Goal: Transaction & Acquisition: Download file/media

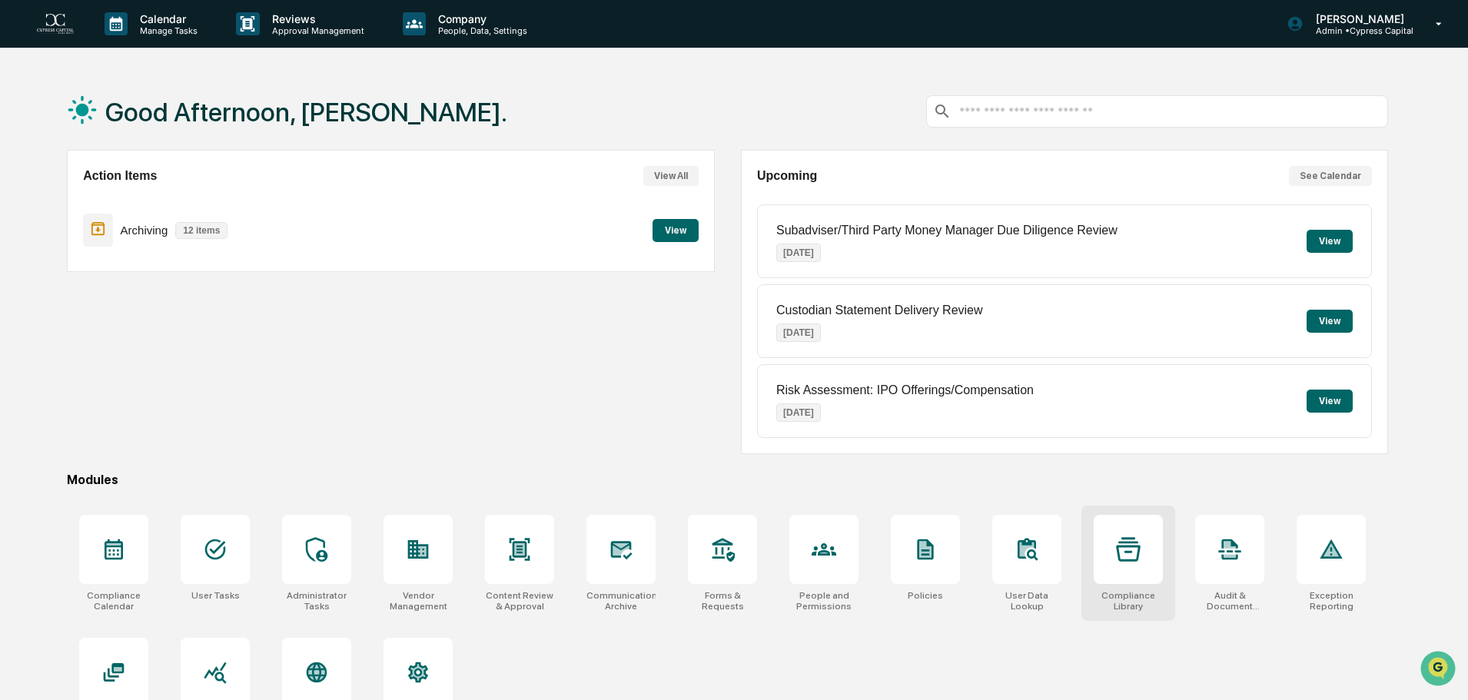
click at [1153, 559] on div at bounding box center [1128, 549] width 69 height 69
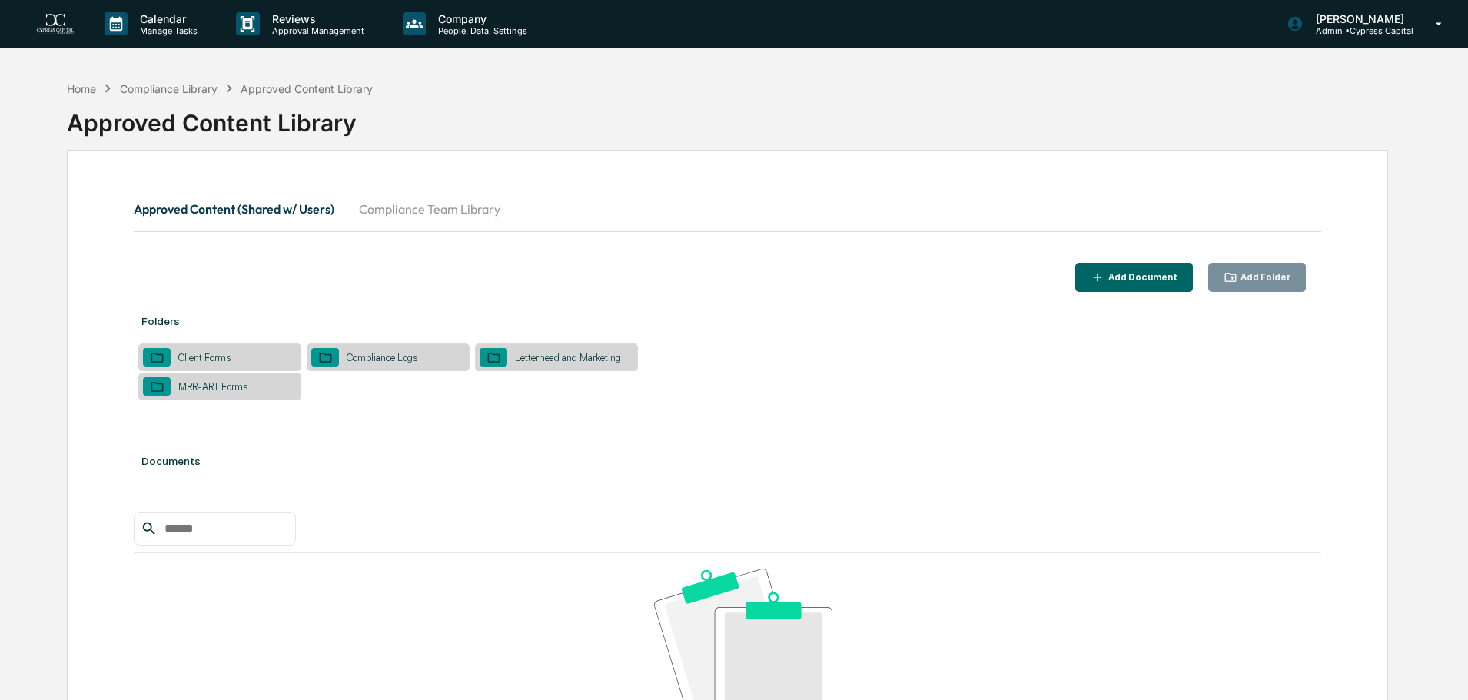
click at [423, 210] on button "Compliance Team Library" at bounding box center [430, 209] width 166 height 37
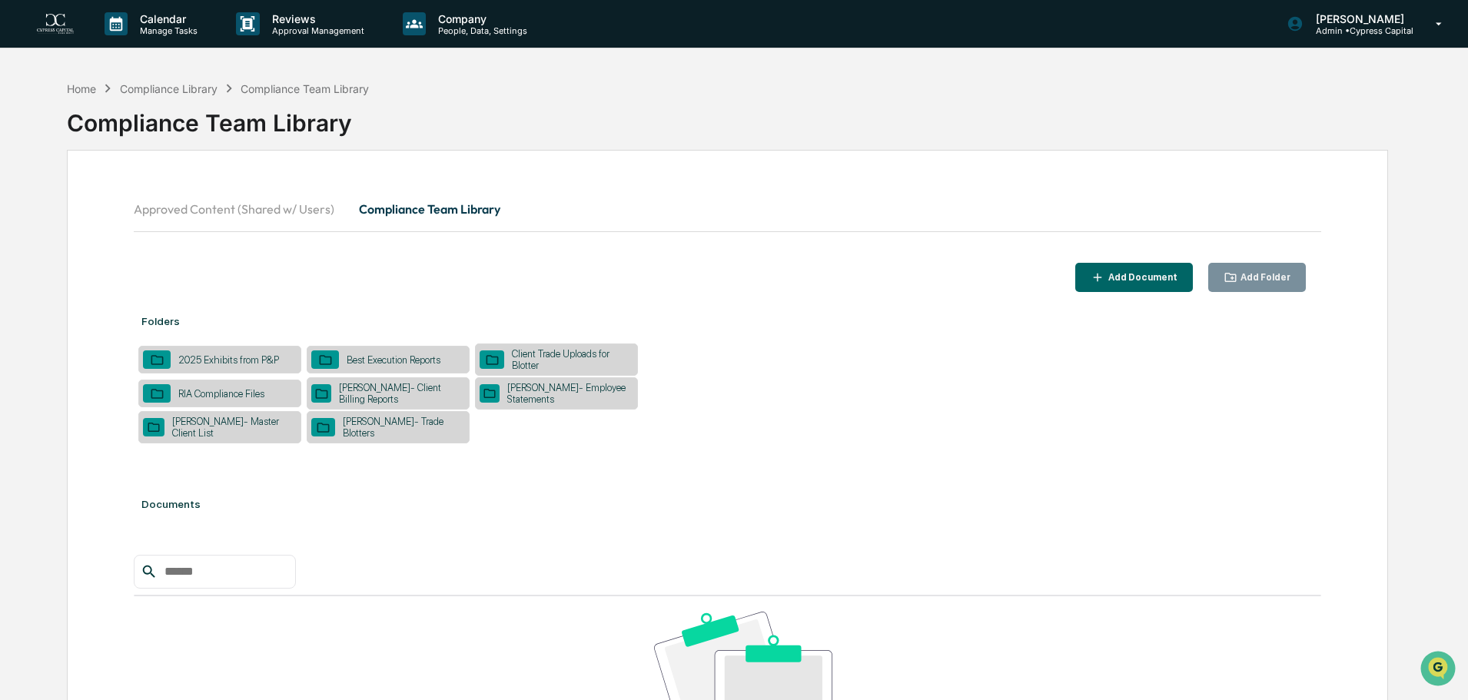
click at [398, 423] on div "[PERSON_NAME]- Trade Blotters" at bounding box center [400, 427] width 130 height 23
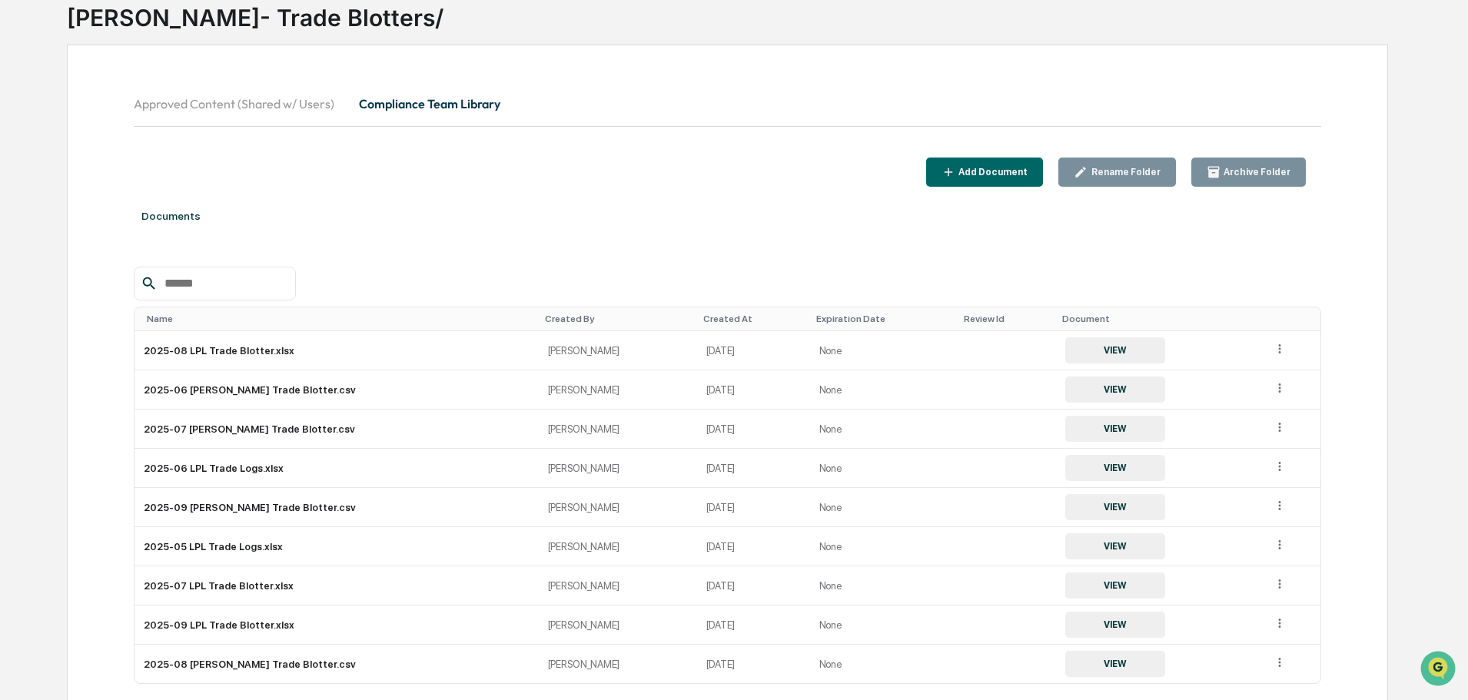
scroll to position [144, 0]
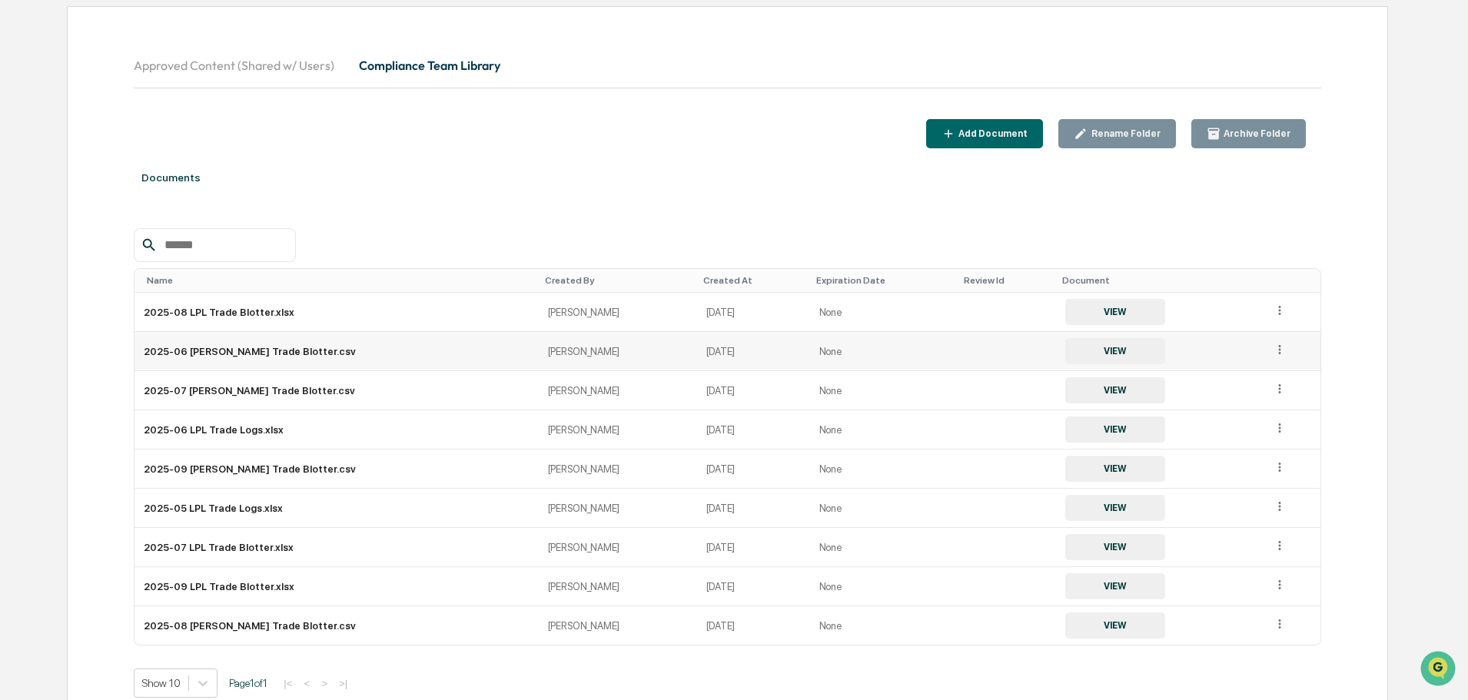
click at [1076, 348] on button "VIEW" at bounding box center [1115, 351] width 100 height 26
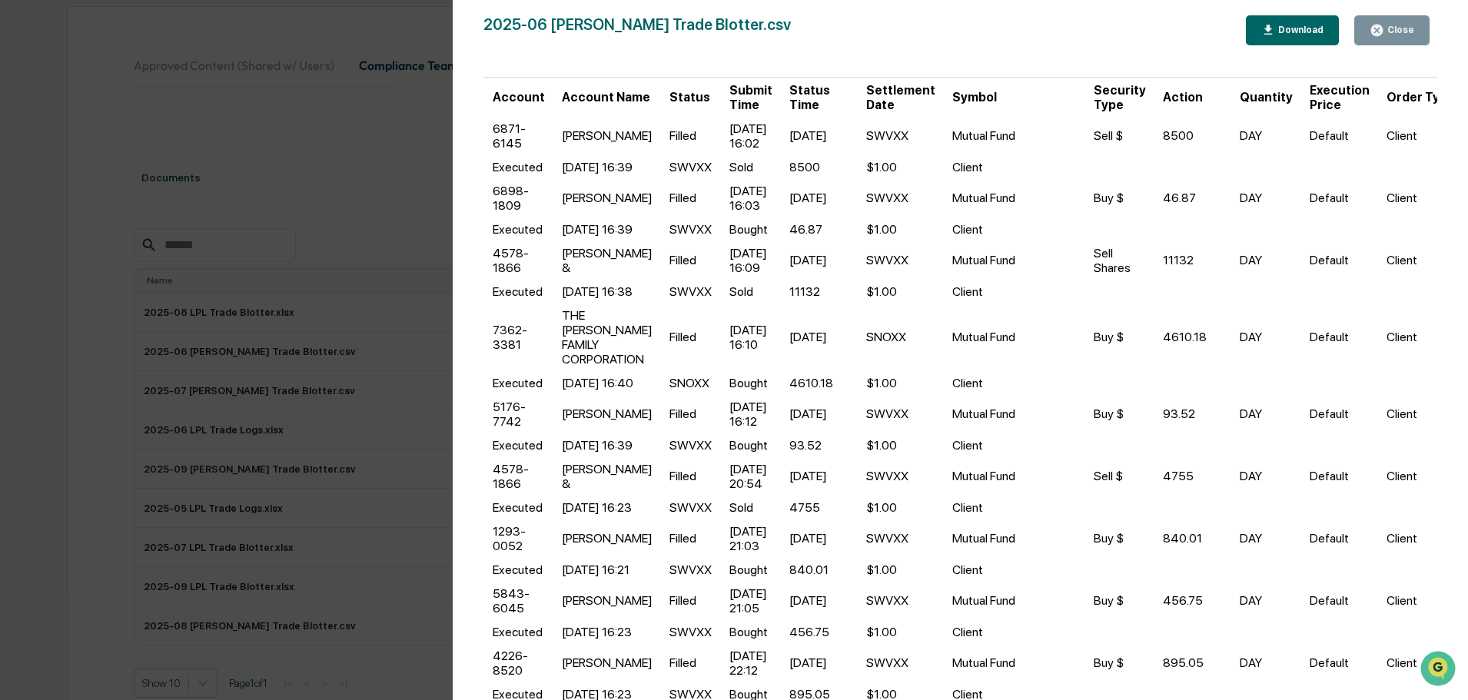
click at [1305, 35] on div "Download" at bounding box center [1299, 30] width 48 height 11
click at [313, 178] on div "Version History [DATE] 02:56 PM [PERSON_NAME] 2025-06 [PERSON_NAME] Trade Blott…" at bounding box center [734, 350] width 1468 height 700
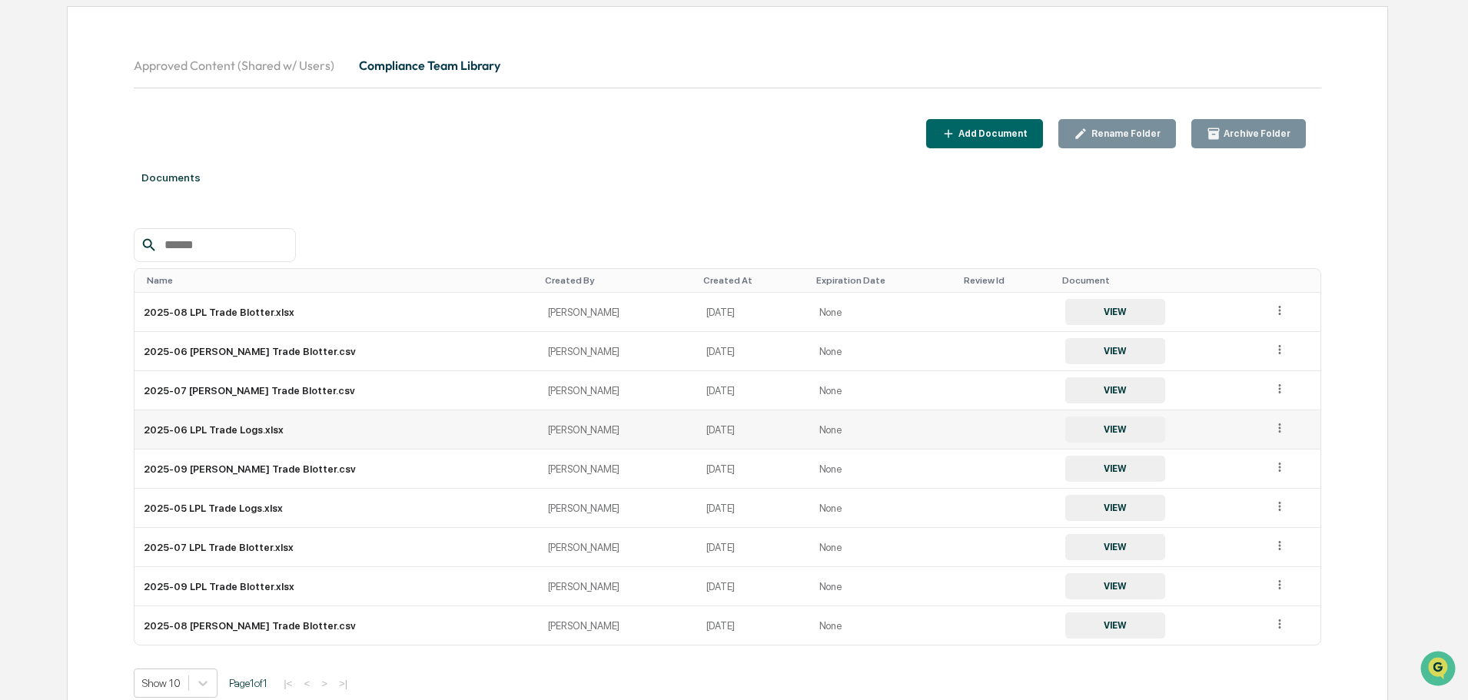
click at [1065, 425] on button "VIEW" at bounding box center [1115, 430] width 100 height 26
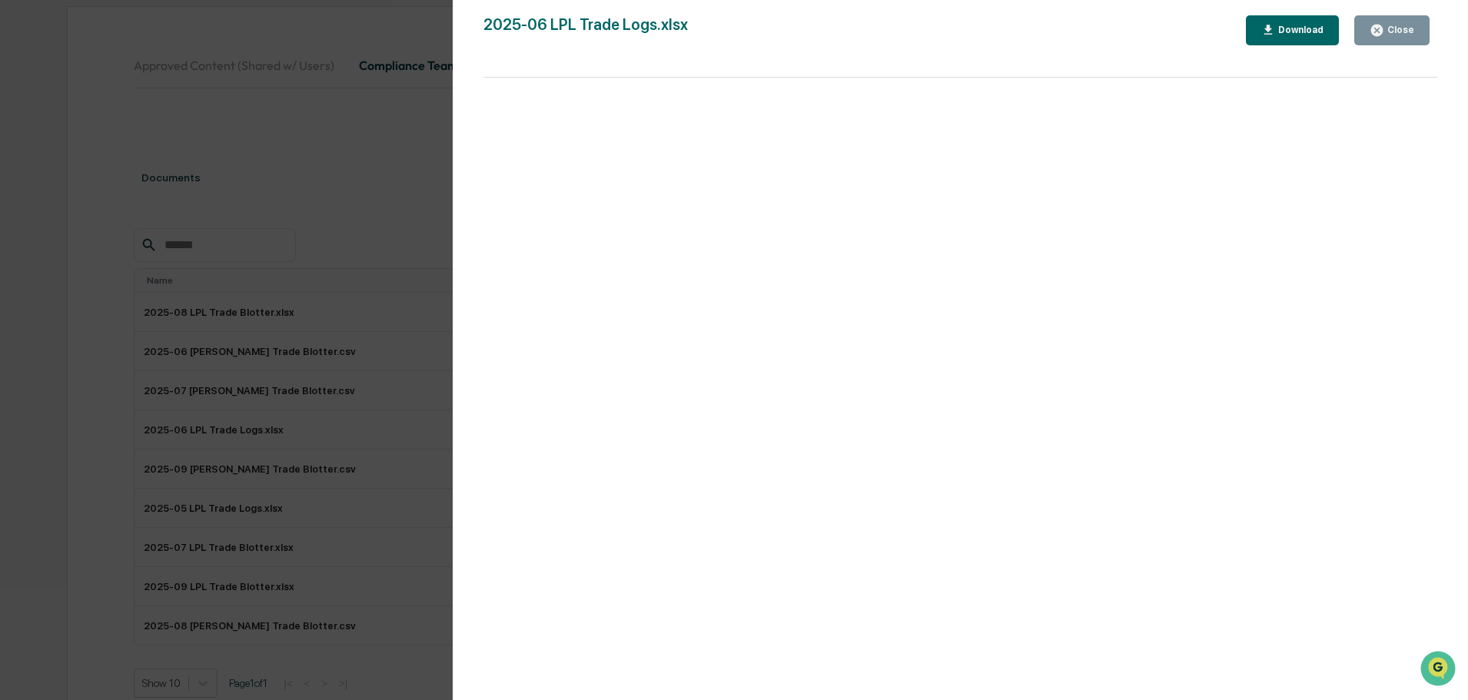
click at [365, 139] on div "Version History [DATE] 06:37 PM [PERSON_NAME] 2025-06 LPL Trade Logs.xlsx Close…" at bounding box center [734, 350] width 1468 height 700
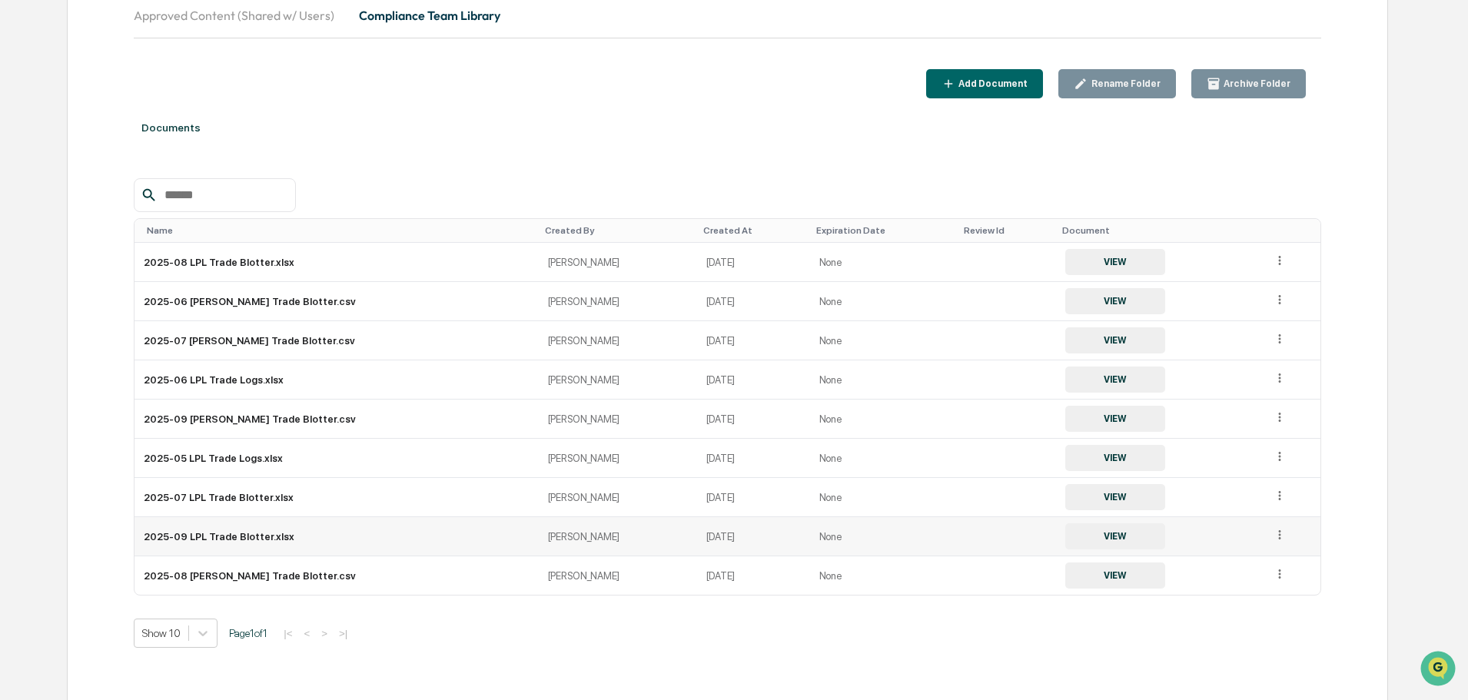
scroll to position [221, 0]
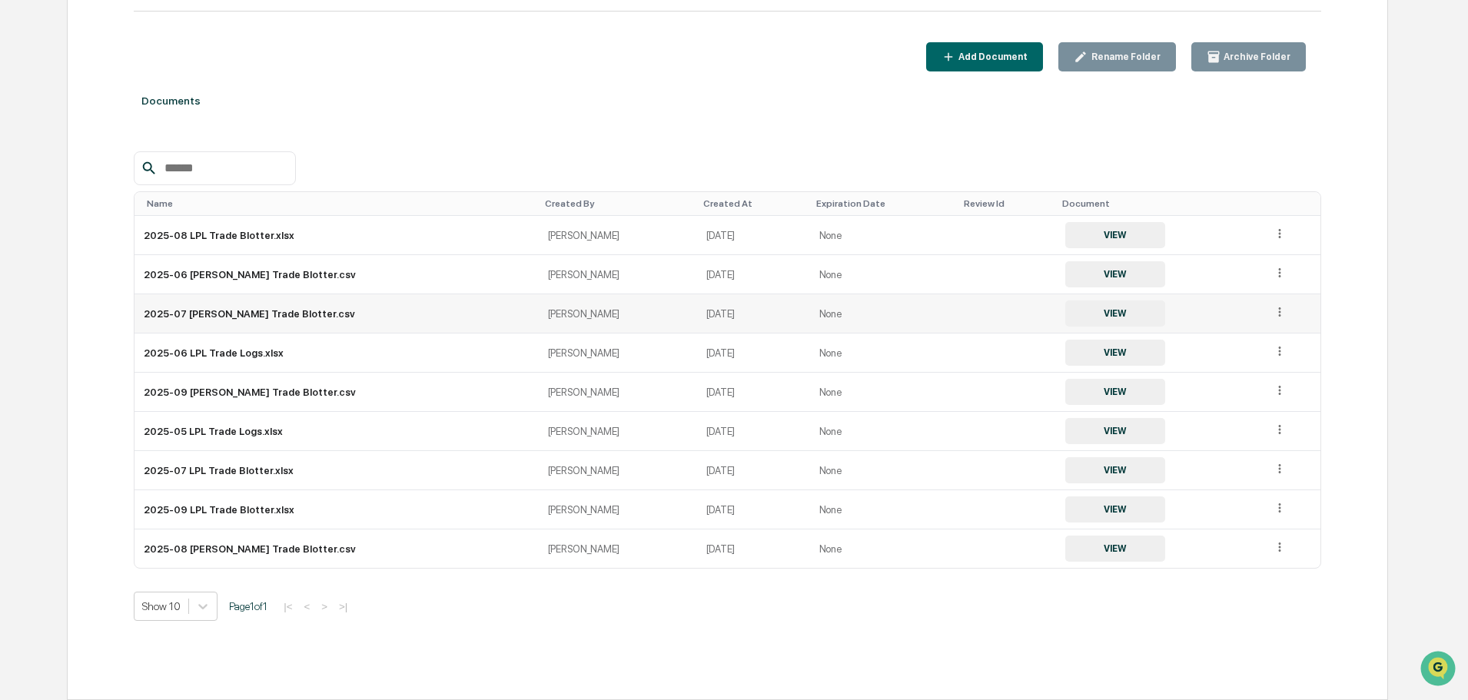
click at [1082, 319] on button "VIEW" at bounding box center [1115, 314] width 100 height 26
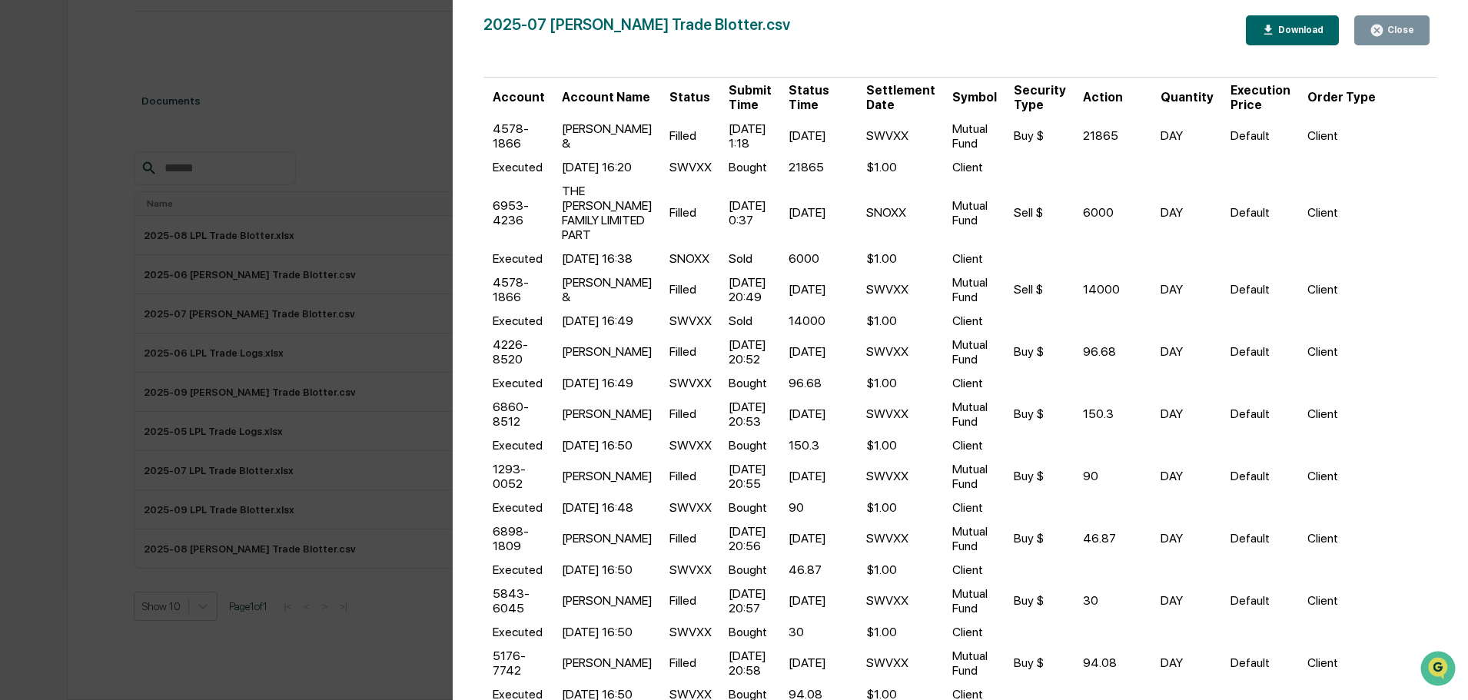
click at [1302, 34] on div "Download" at bounding box center [1299, 30] width 48 height 11
click at [248, 53] on div "Version History [DATE] 06:04 PM [PERSON_NAME] 2025-07 [PERSON_NAME] Trade Blott…" at bounding box center [734, 350] width 1468 height 700
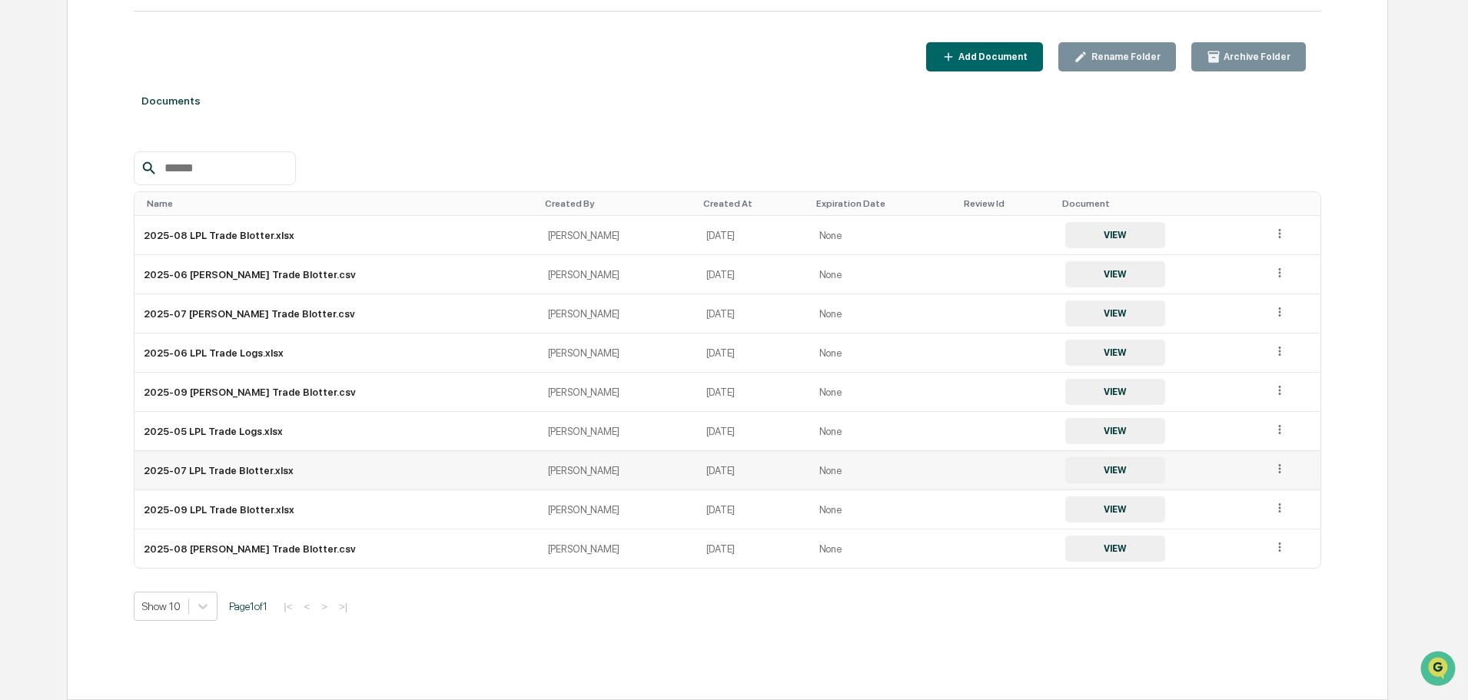
click at [1065, 473] on button "VIEW" at bounding box center [1115, 470] width 100 height 26
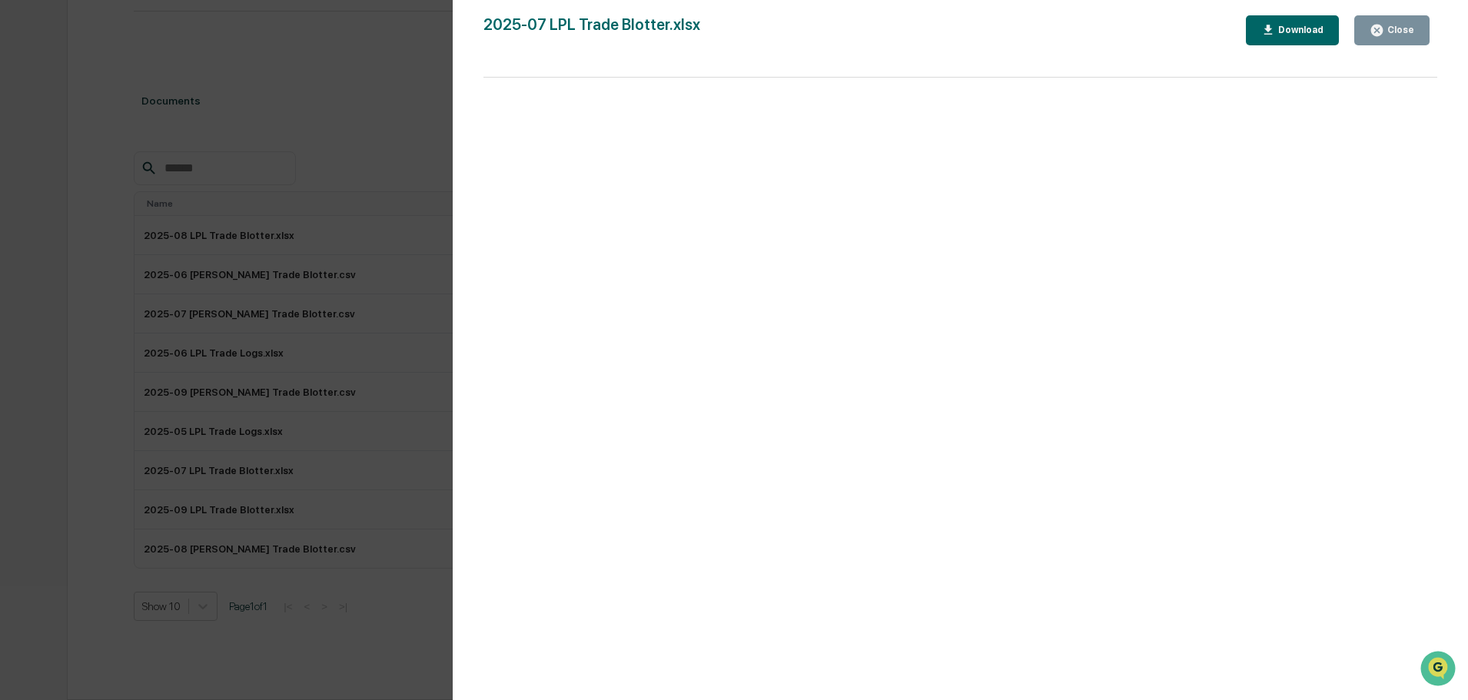
click at [1299, 33] on div "Download" at bounding box center [1299, 30] width 48 height 11
click at [88, 214] on div "Version History [DATE] 05:56 PM [PERSON_NAME] 2025-07 LPL Trade Blotter.xlsx Cl…" at bounding box center [734, 350] width 1468 height 700
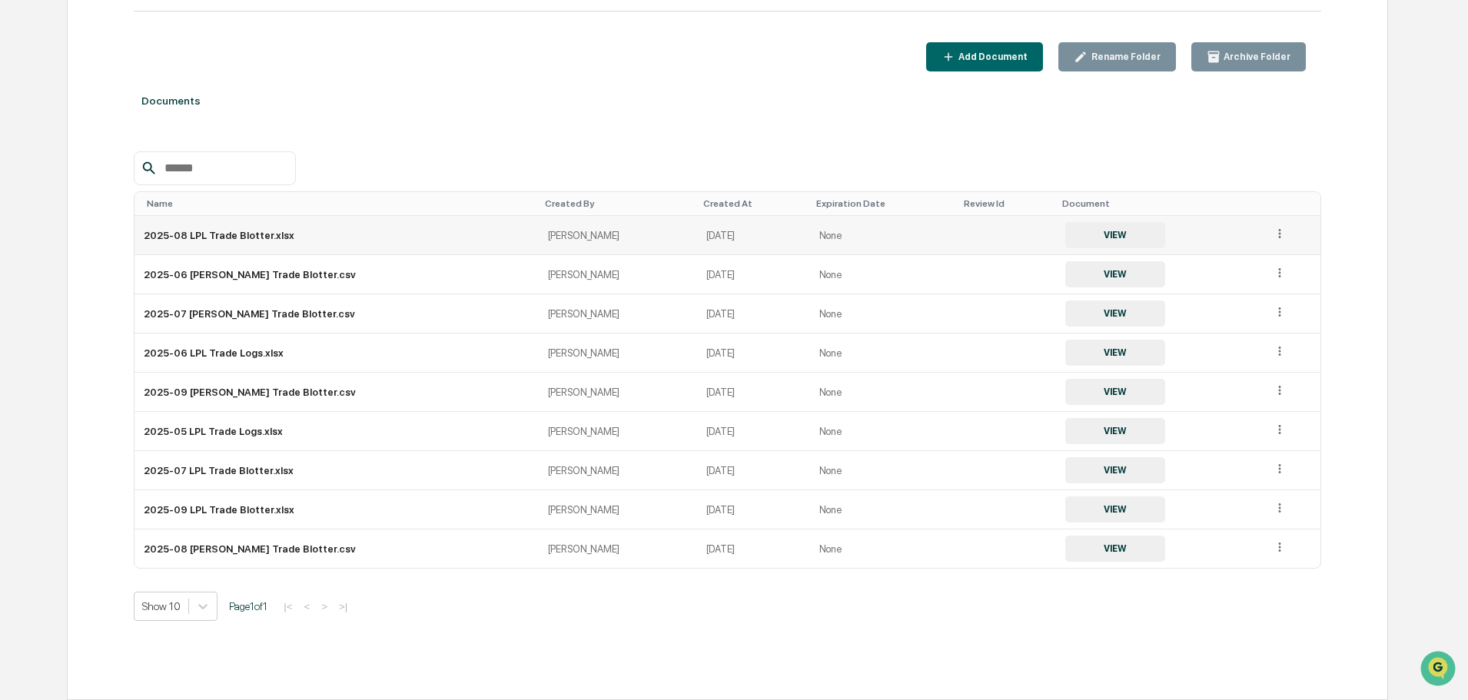
click at [1078, 244] on button "VIEW" at bounding box center [1115, 235] width 100 height 26
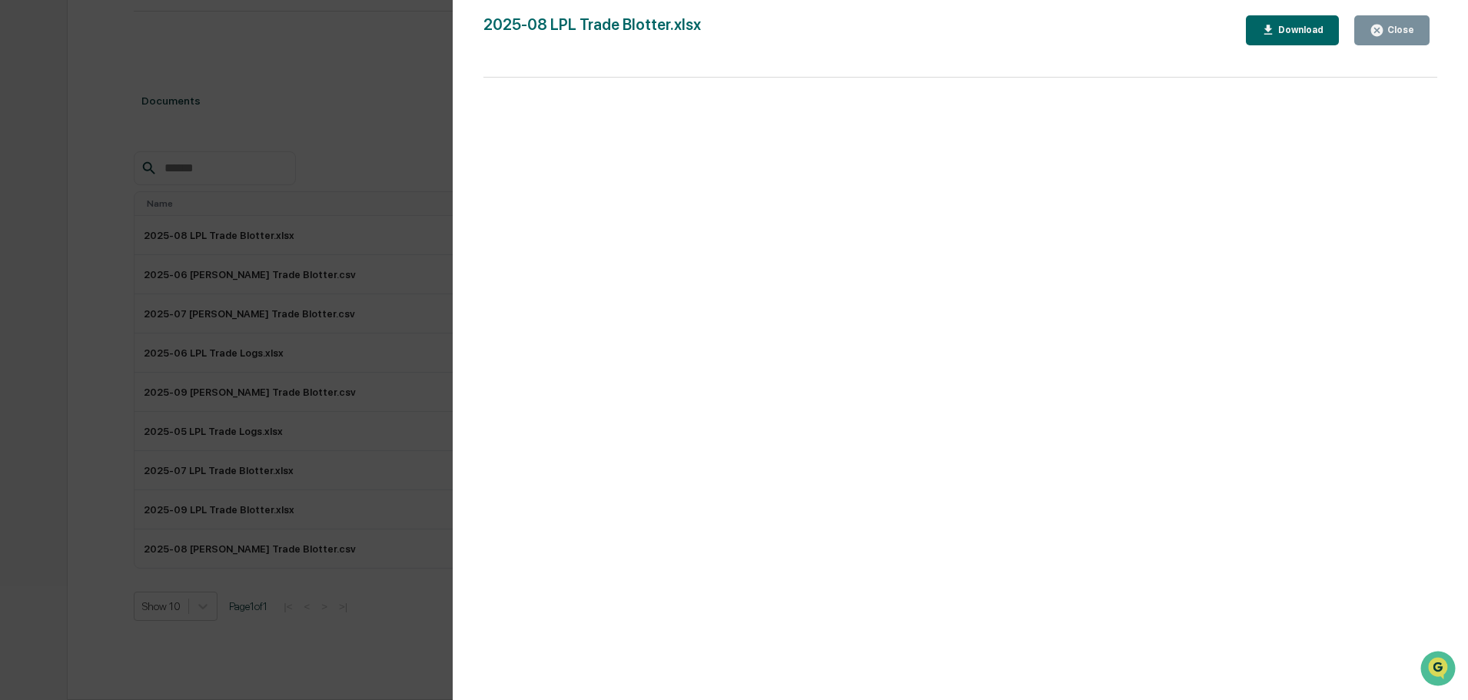
click at [1296, 30] on div "Download" at bounding box center [1299, 30] width 48 height 11
click at [93, 138] on div "Version History [DATE] 04:46 PM [PERSON_NAME] 2025-08 LPL Trade Blotter.xlsx Cl…" at bounding box center [734, 350] width 1468 height 700
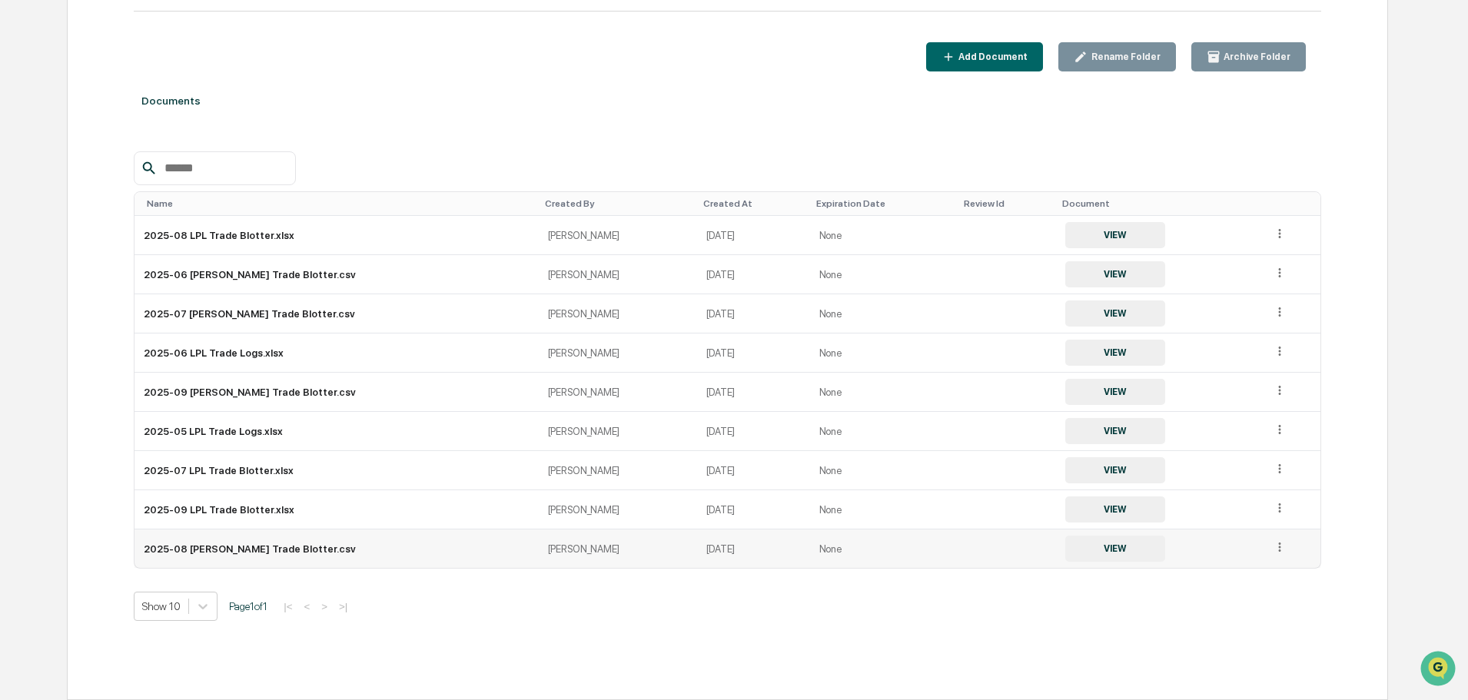
click at [1067, 549] on button "VIEW" at bounding box center [1115, 549] width 100 height 26
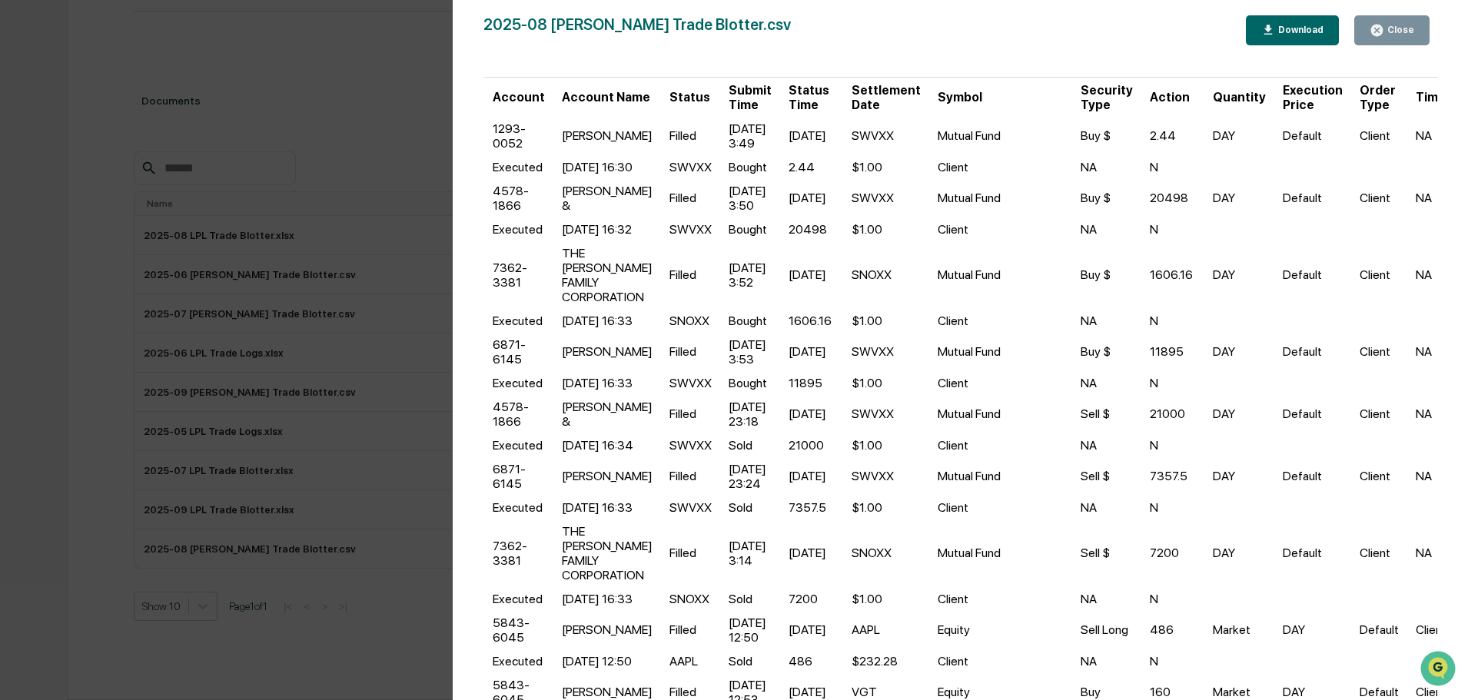
click at [1286, 27] on div "Download" at bounding box center [1299, 30] width 48 height 11
click at [118, 121] on div "Version History [DATE] 04:46 PM [PERSON_NAME] 2025-08 [PERSON_NAME] Trade Blott…" at bounding box center [734, 350] width 1468 height 700
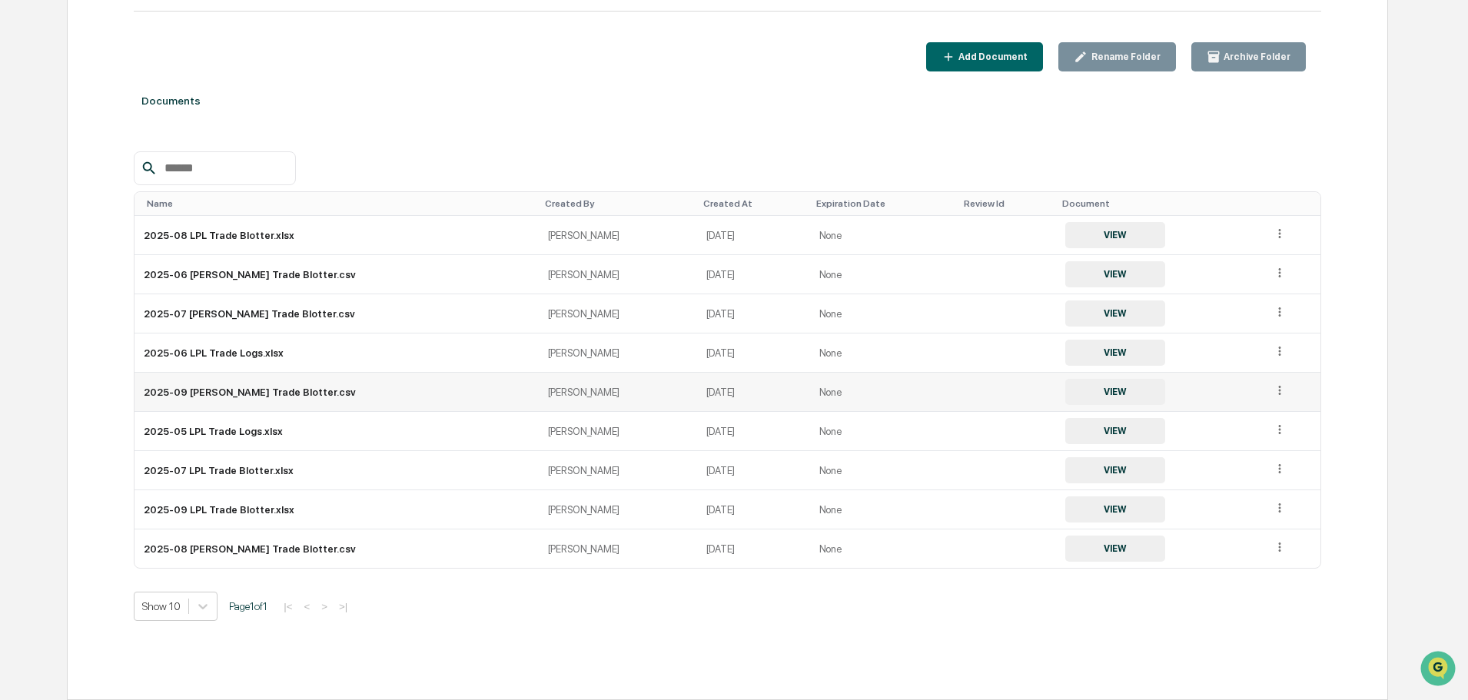
click at [1084, 392] on button "VIEW" at bounding box center [1115, 392] width 100 height 26
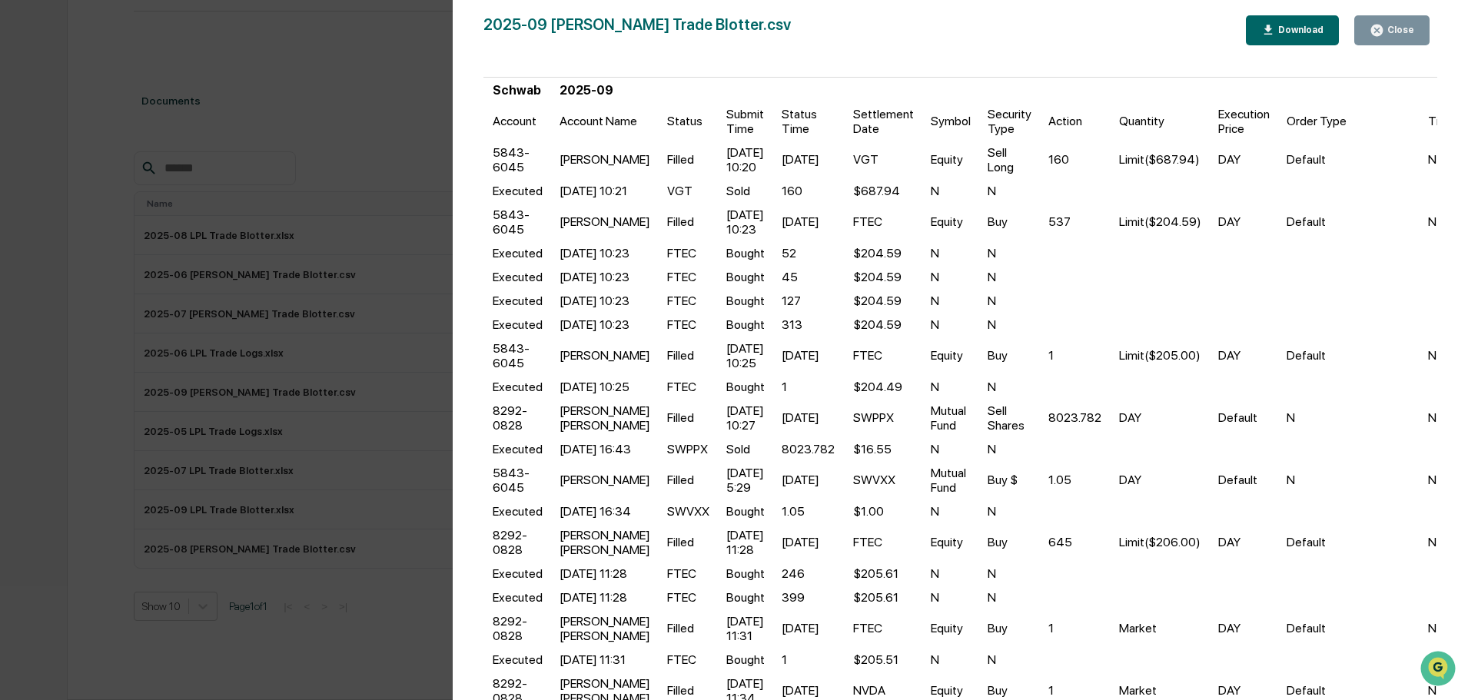
click at [1295, 29] on div "Download" at bounding box center [1299, 30] width 48 height 11
click at [88, 154] on div "Version History [DATE] 08:45 PM [PERSON_NAME] 2025-09 [PERSON_NAME] Trade Blott…" at bounding box center [734, 350] width 1468 height 700
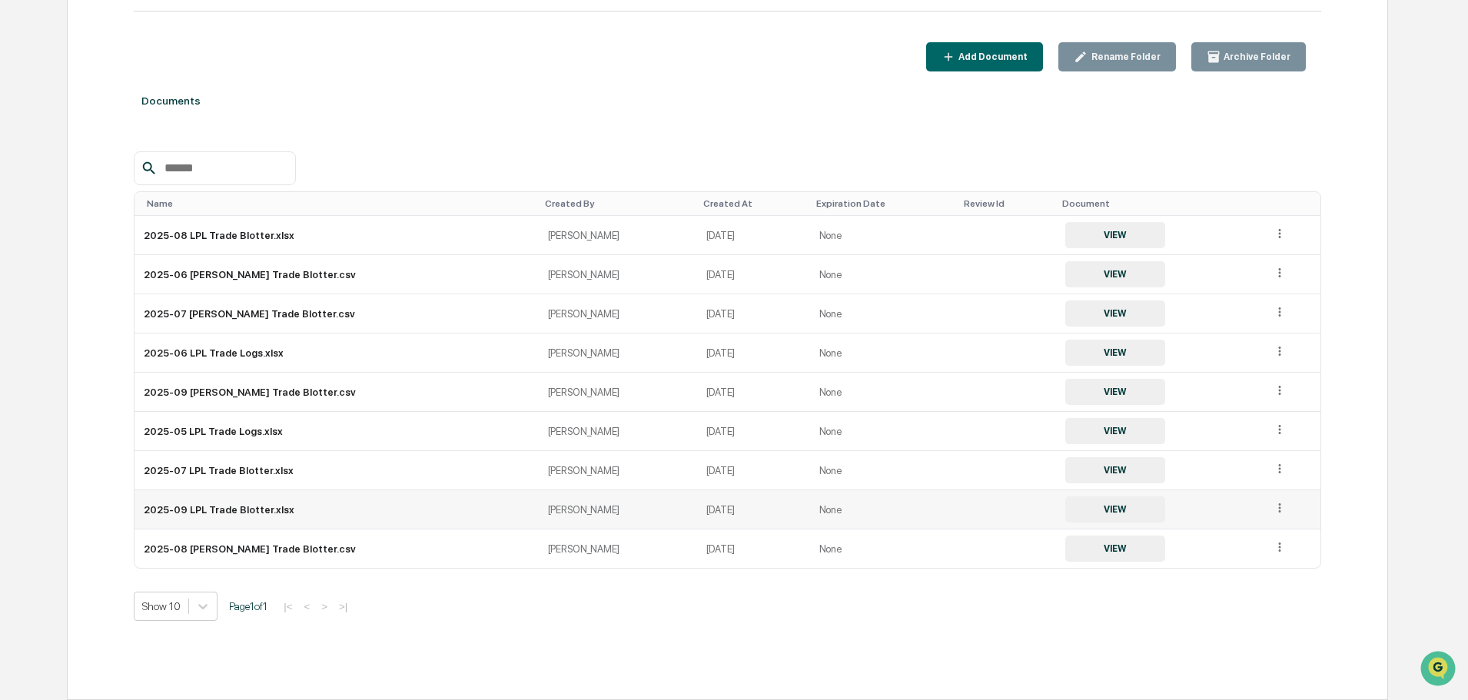
click at [1065, 508] on button "VIEW" at bounding box center [1115, 510] width 100 height 26
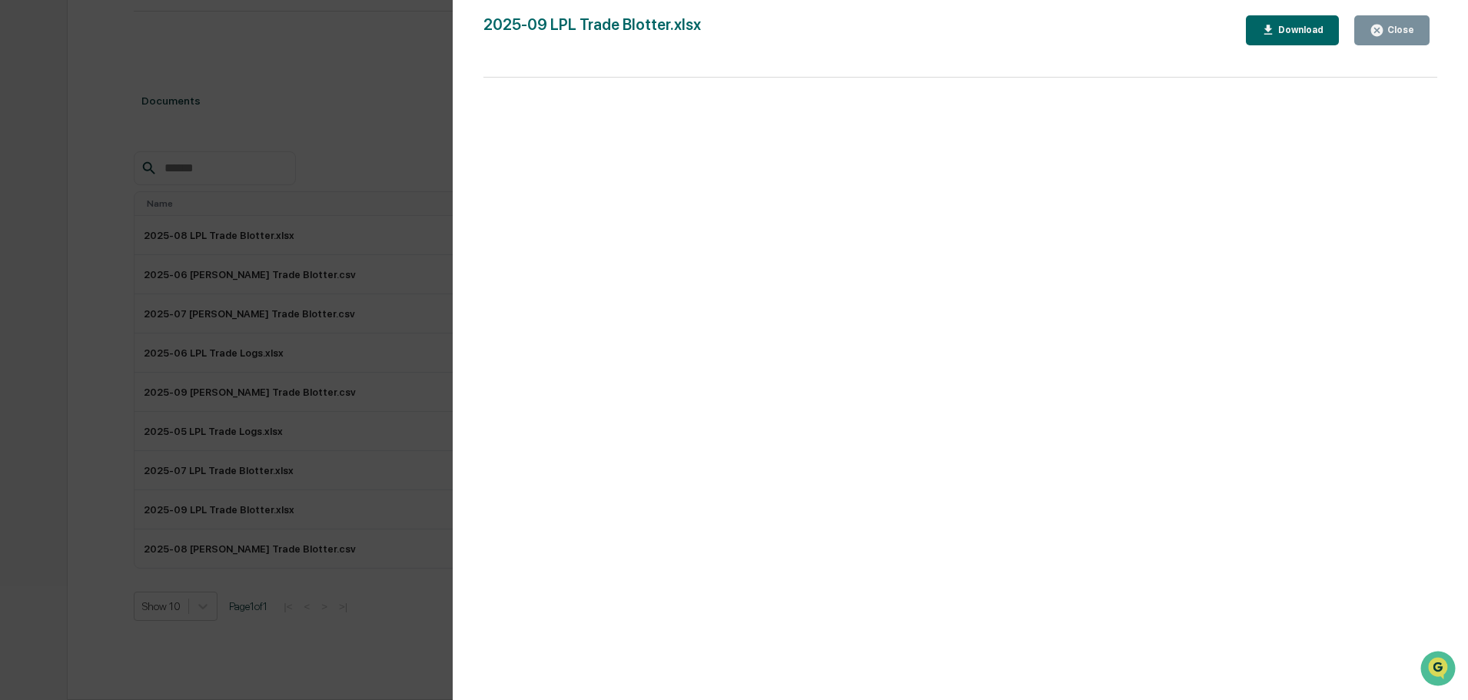
click at [1307, 32] on div "Download" at bounding box center [1299, 30] width 48 height 11
click at [80, 333] on div "Version History [DATE] 08:45 PM [PERSON_NAME] 2025-09 LPL Trade Blotter.xlsx Cl…" at bounding box center [734, 350] width 1468 height 700
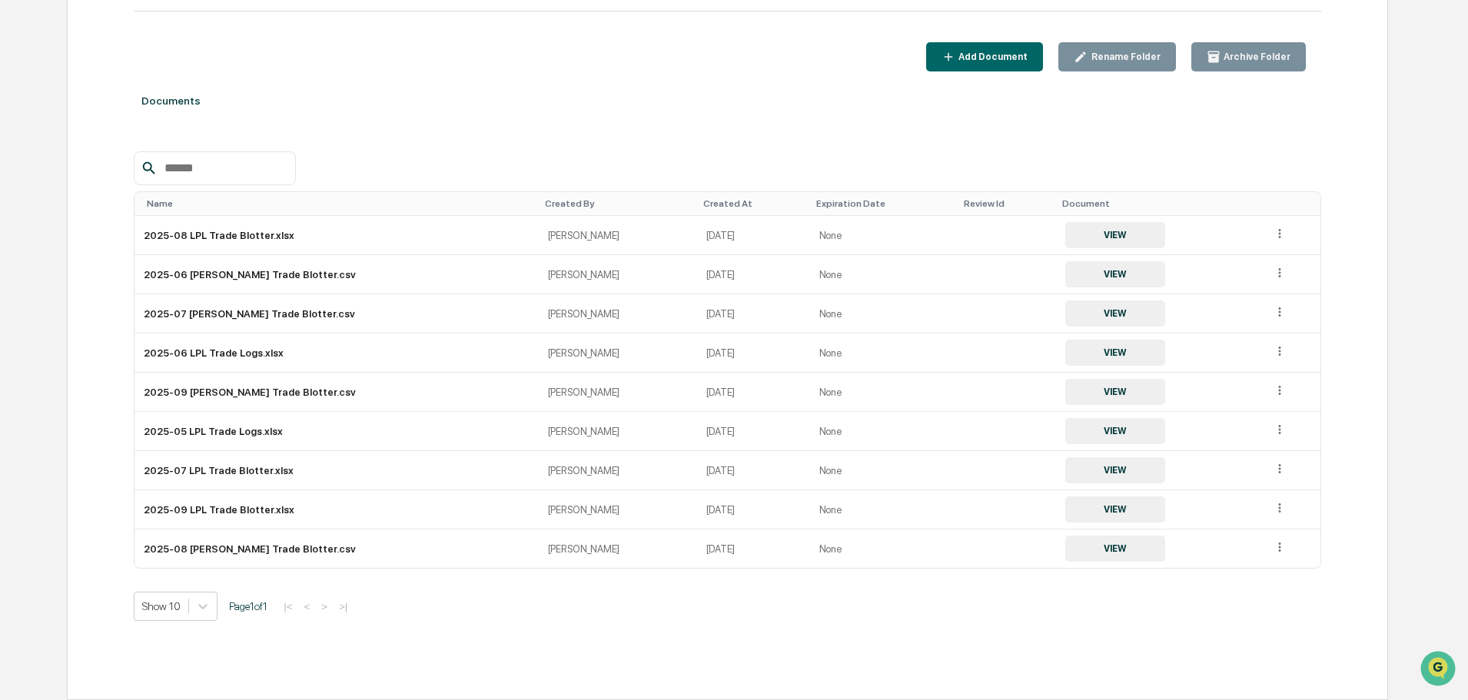
click at [35, 198] on div "Home Compliance Library [PERSON_NAME]- Trade Blotters/ [PERSON_NAME]- Trade Blo…" at bounding box center [734, 276] width 1468 height 848
